Goal: Task Accomplishment & Management: Use online tool/utility

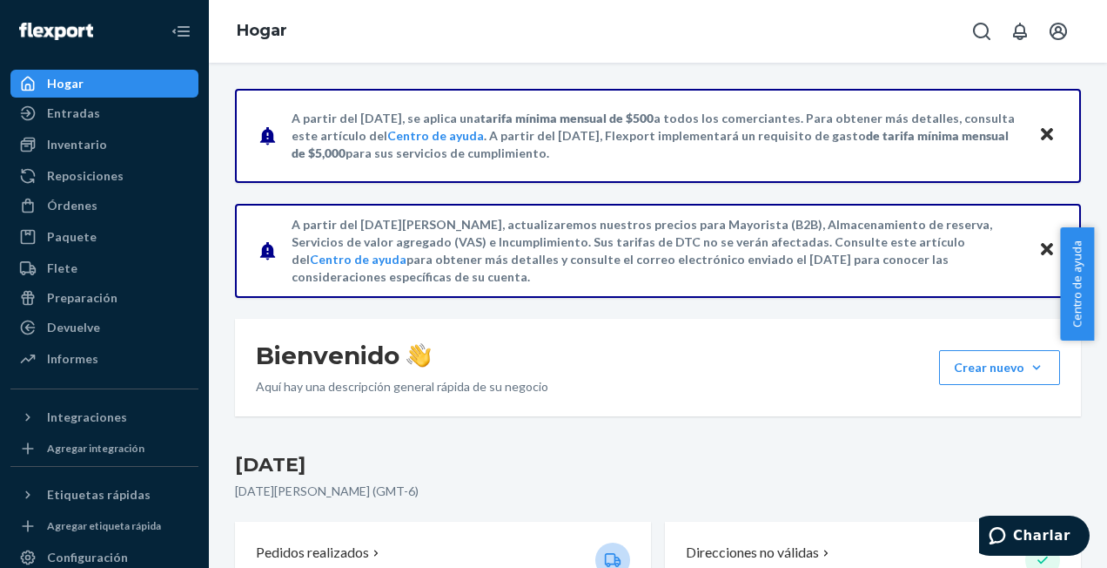
click at [820, 487] on p "[DATE][PERSON_NAME] (GMT-6 )" at bounding box center [658, 490] width 846 height 17
click at [57, 353] on div "Informes" at bounding box center [72, 358] width 51 height 17
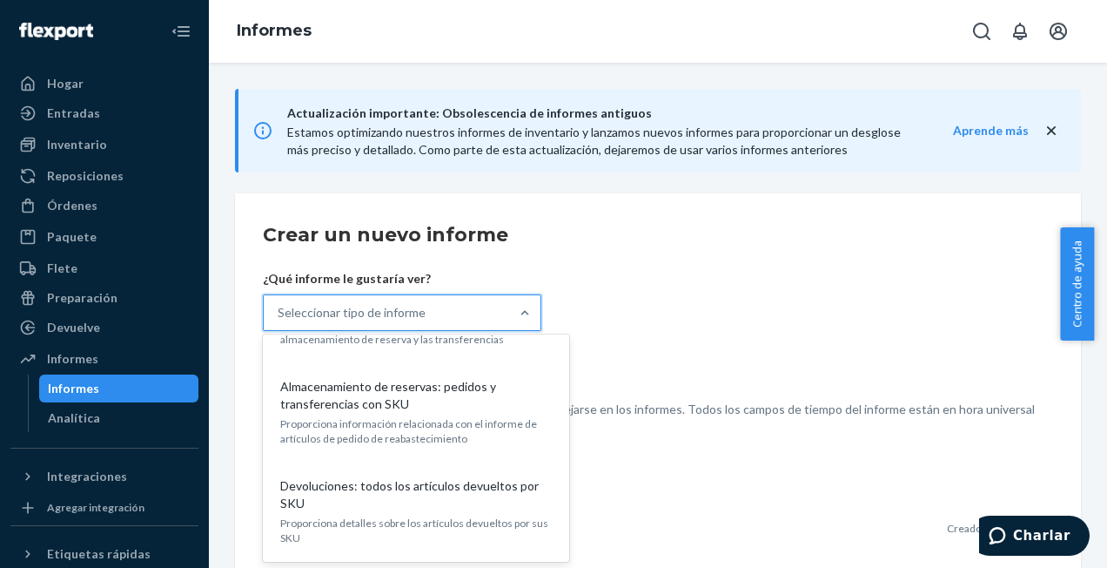
scroll to position [2834, 0]
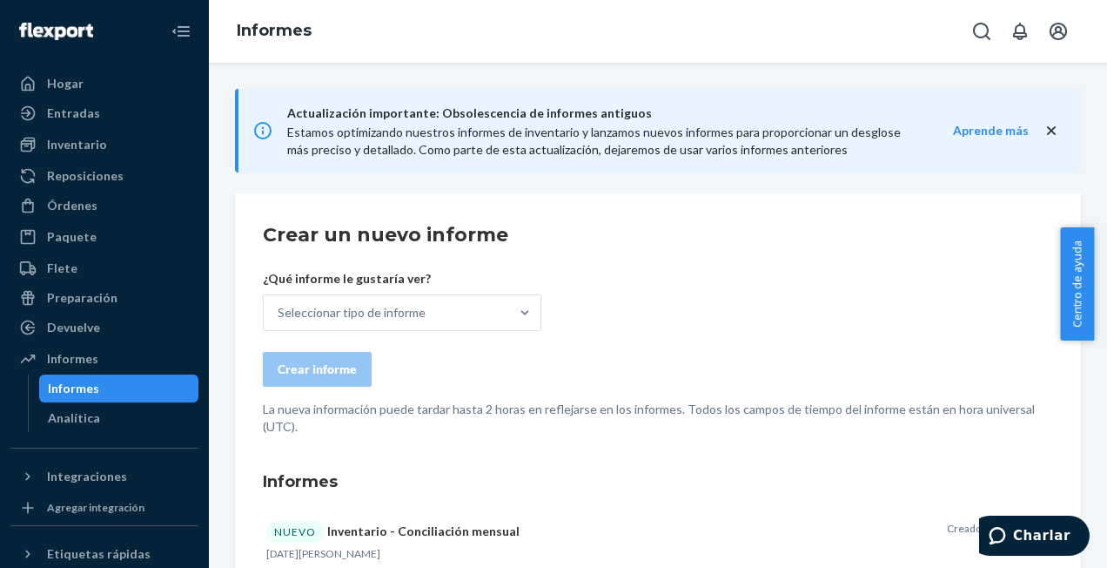
click at [544, 306] on form "Crear un nuevo informe ¿Qué informe le gustaría ver? Seleccionar tipo de inform…" at bounding box center [658, 328] width 790 height 214
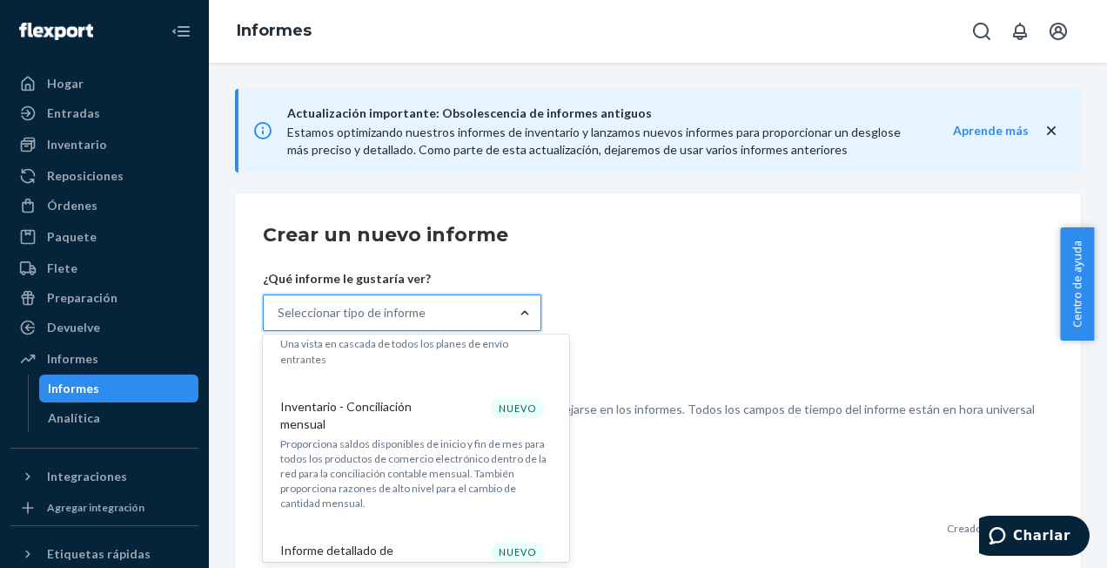
scroll to position [736, 0]
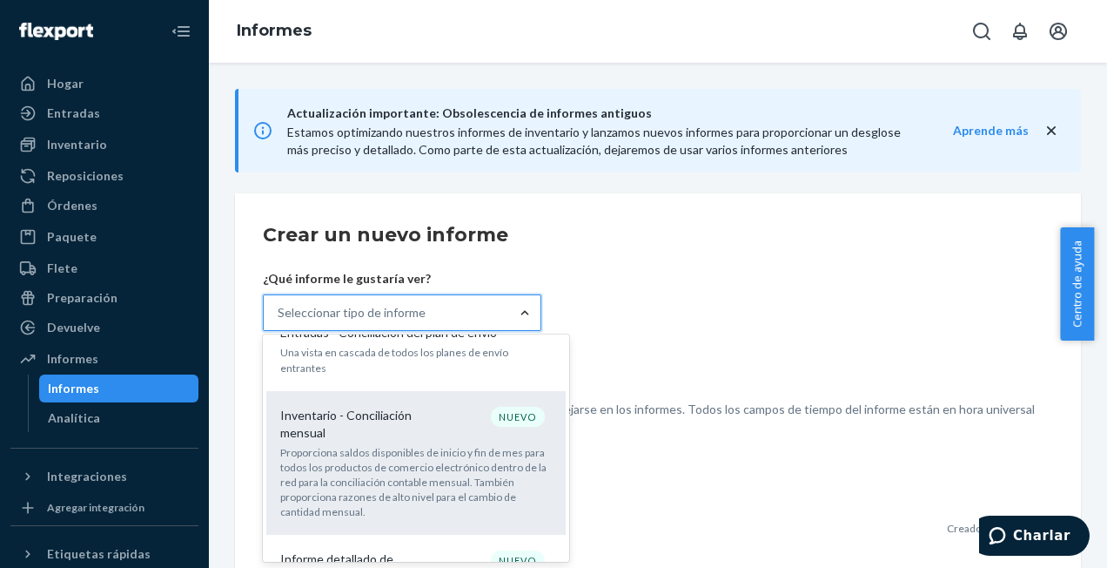
click at [372, 407] on p "Inventario - Conciliación mensual" at bounding box center [363, 424] width 167 height 35
click at [279, 321] on input "opción Inventario - Centrado en la conciliación mensual, 10 de 33. 33 resultado…" at bounding box center [279, 312] width 2 height 17
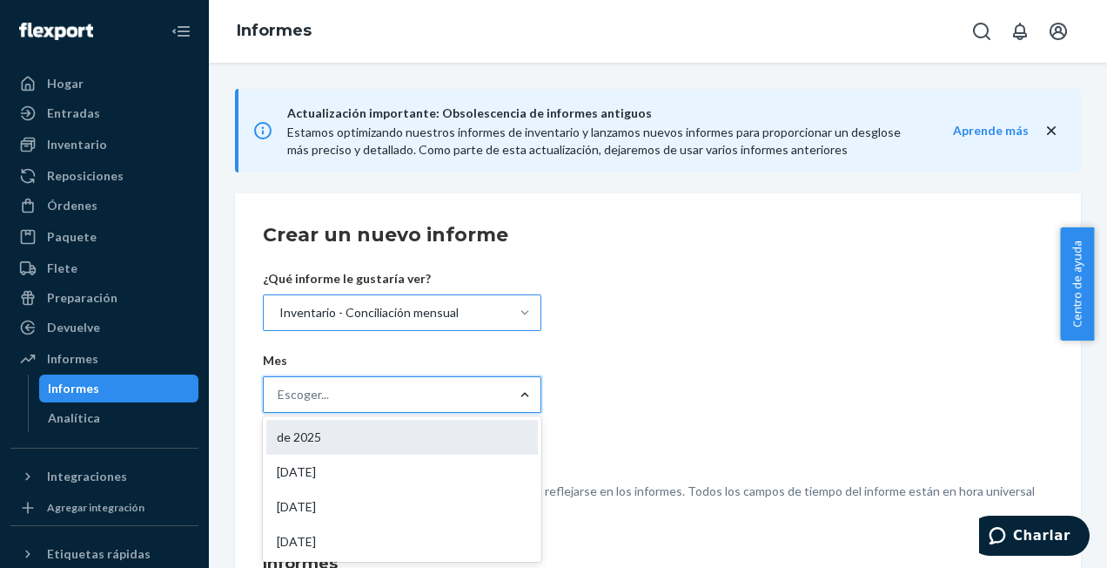
click at [465, 432] on div "de 2025" at bounding box center [402, 437] width 272 height 35
click at [279, 403] on input "opción [DATE] enfocado, 1 de 19. 19 resultados disponibles. Use Arriba y Abajo …" at bounding box center [279, 394] width 2 height 17
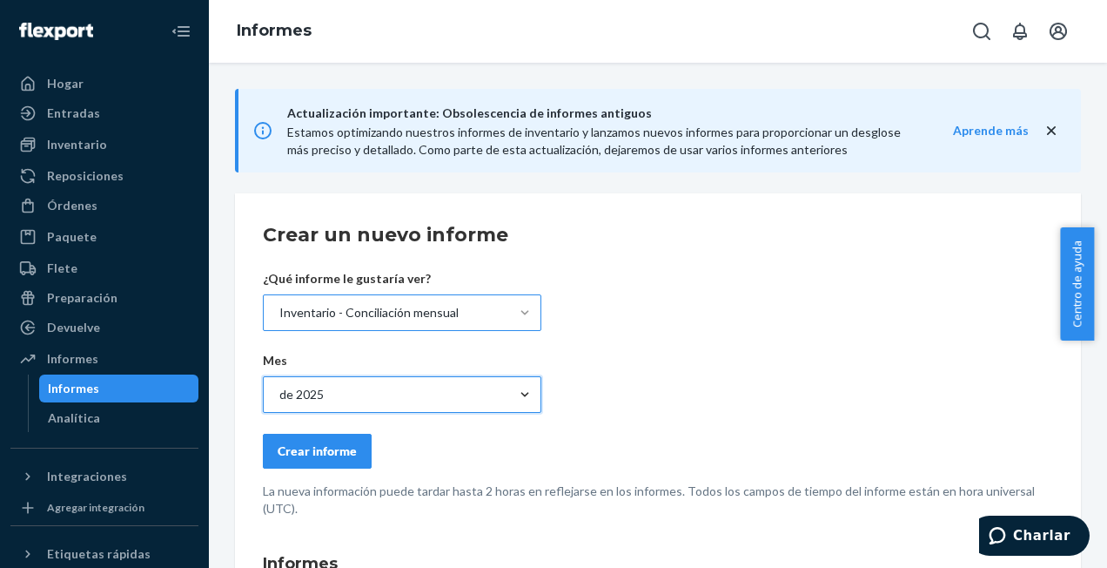
click at [541, 442] on div "Crear informe" at bounding box center [658, 451] width 790 height 35
click at [322, 453] on div "Crear informe" at bounding box center [317, 450] width 79 height 17
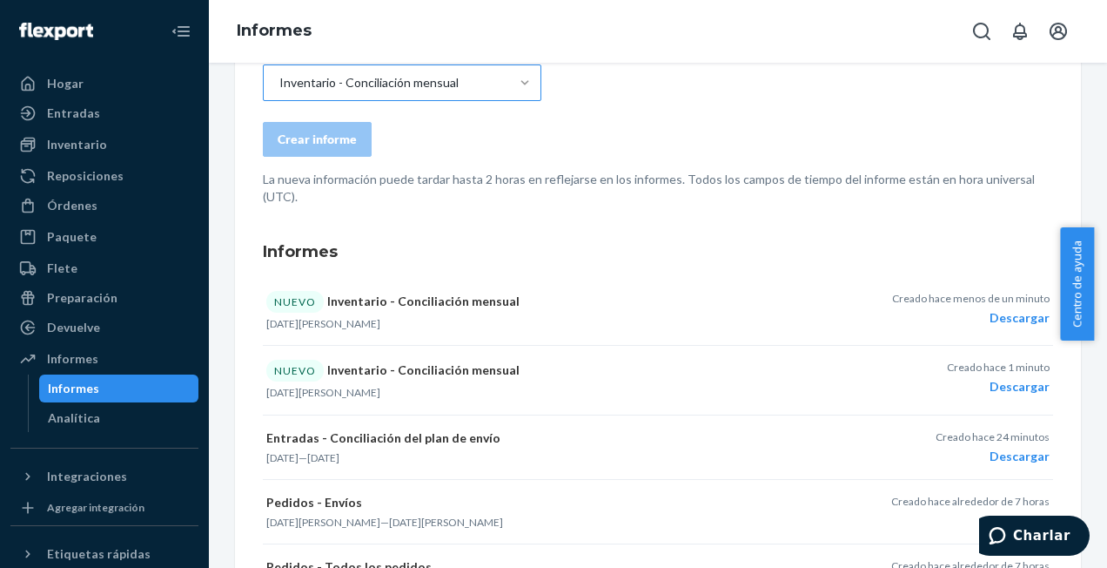
scroll to position [232, 0]
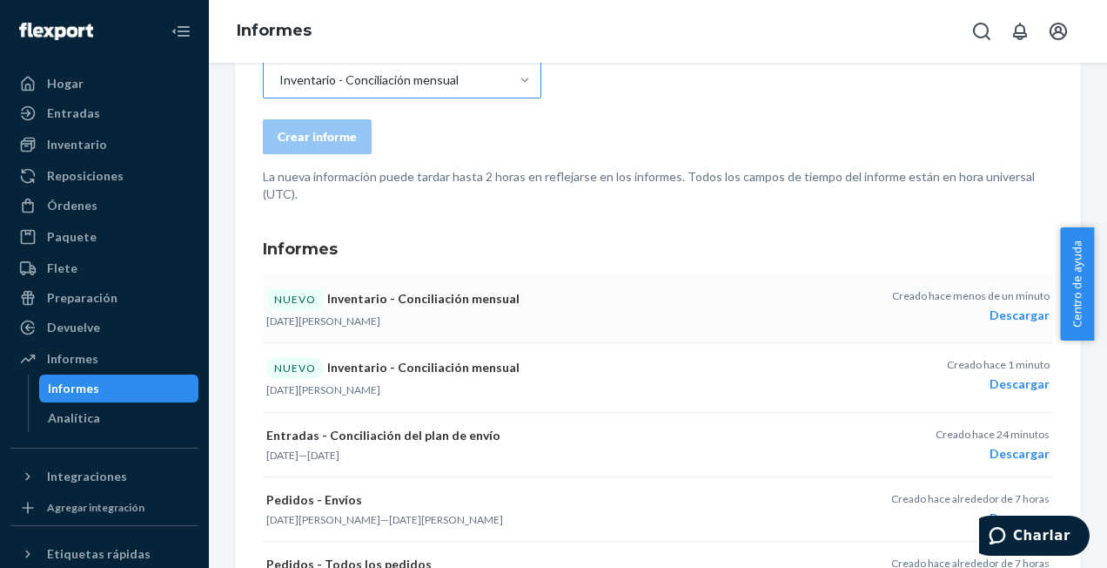
click at [1005, 315] on div "Descargar" at bounding box center [971, 314] width 158 height 17
click at [80, 200] on div "Órdenes" at bounding box center [72, 205] width 50 height 17
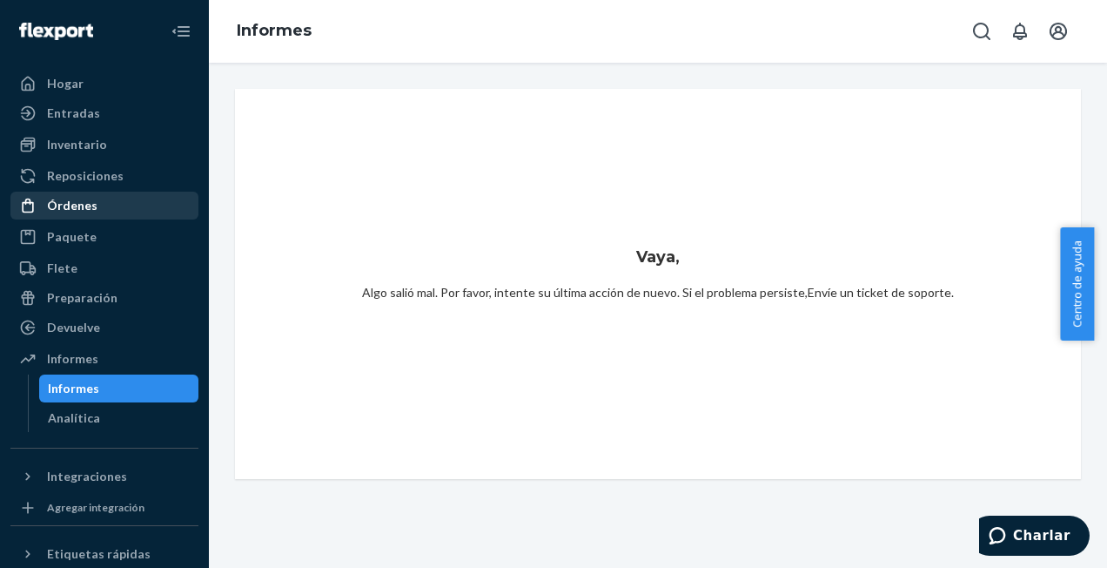
click at [82, 219] on link "Órdenes" at bounding box center [104, 206] width 188 height 28
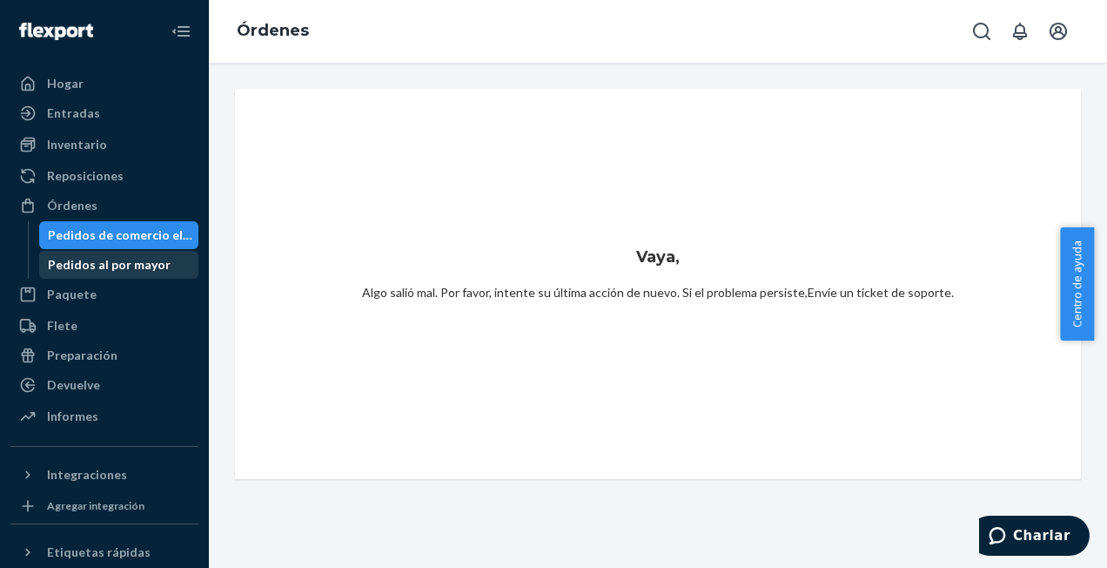
click at [91, 265] on div "Pedidos al por mayor" at bounding box center [109, 264] width 123 height 17
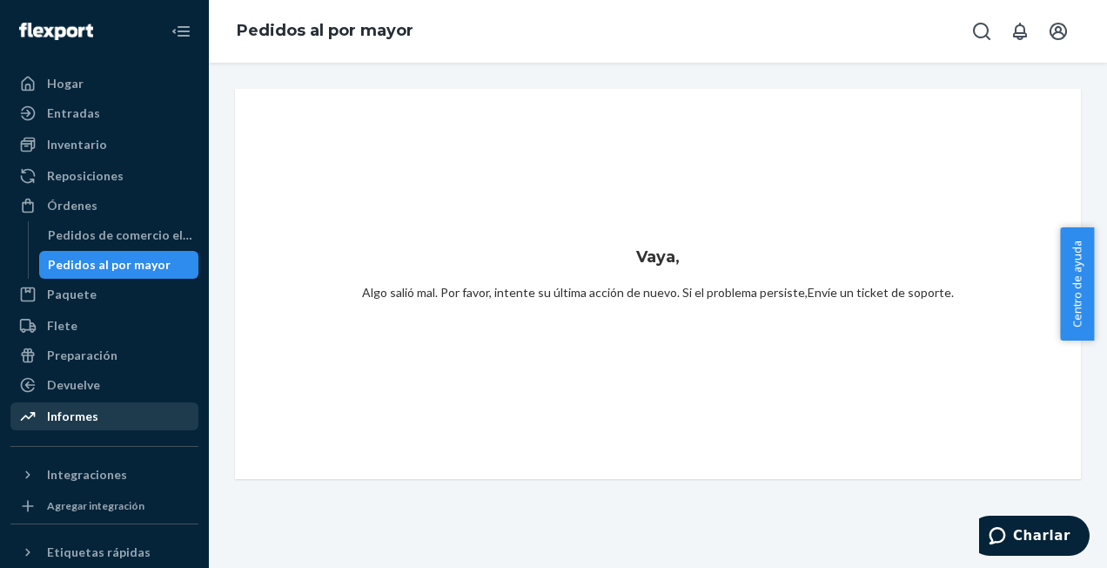
click at [85, 416] on div "Informes" at bounding box center [72, 415] width 51 height 17
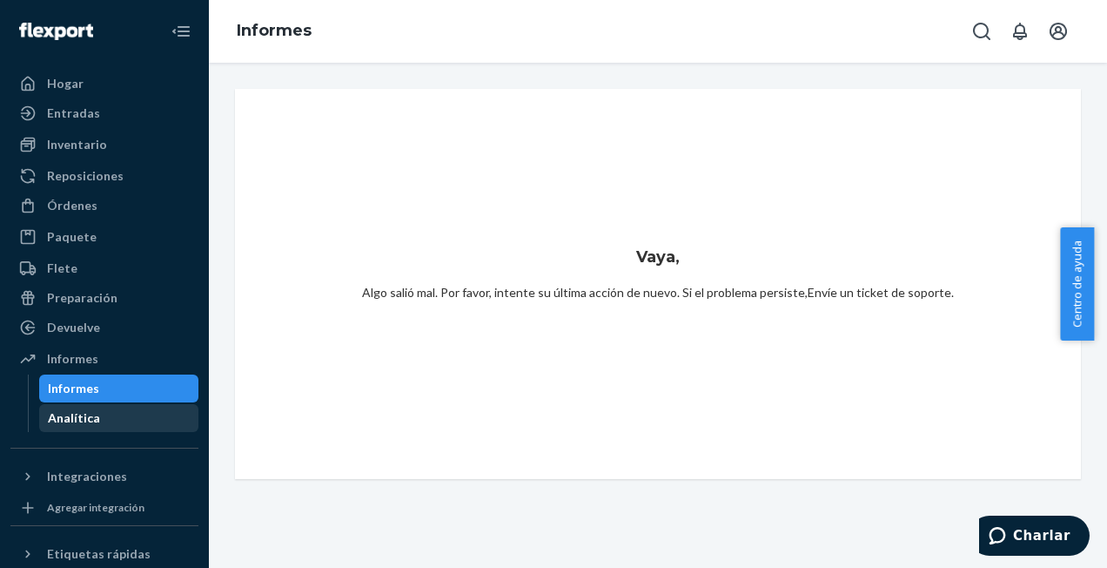
click at [85, 416] on div "Analítica" at bounding box center [74, 417] width 52 height 17
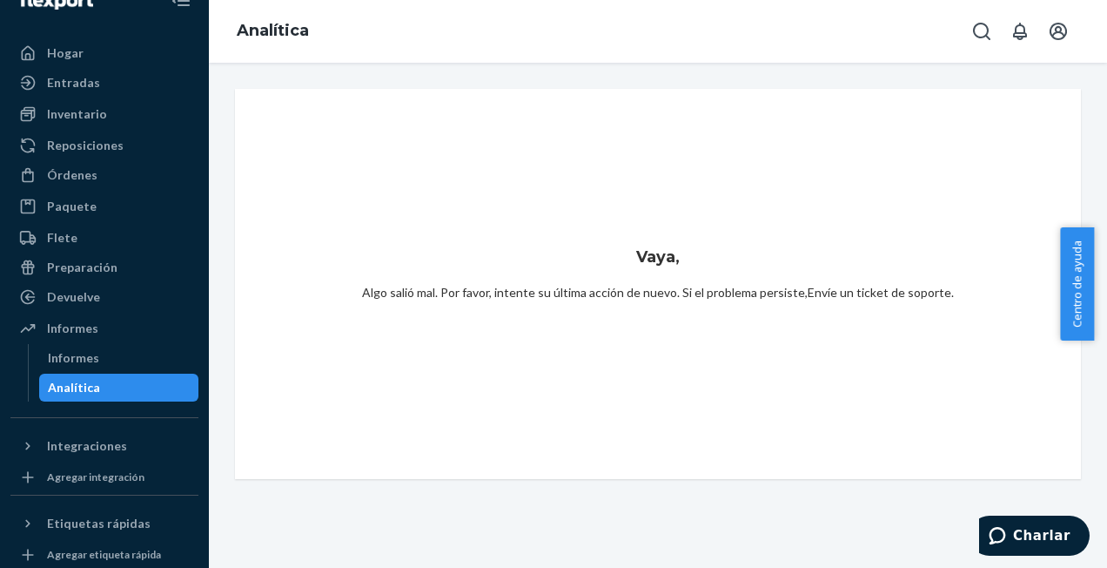
scroll to position [28, 0]
